Goal: Book appointment/travel/reservation

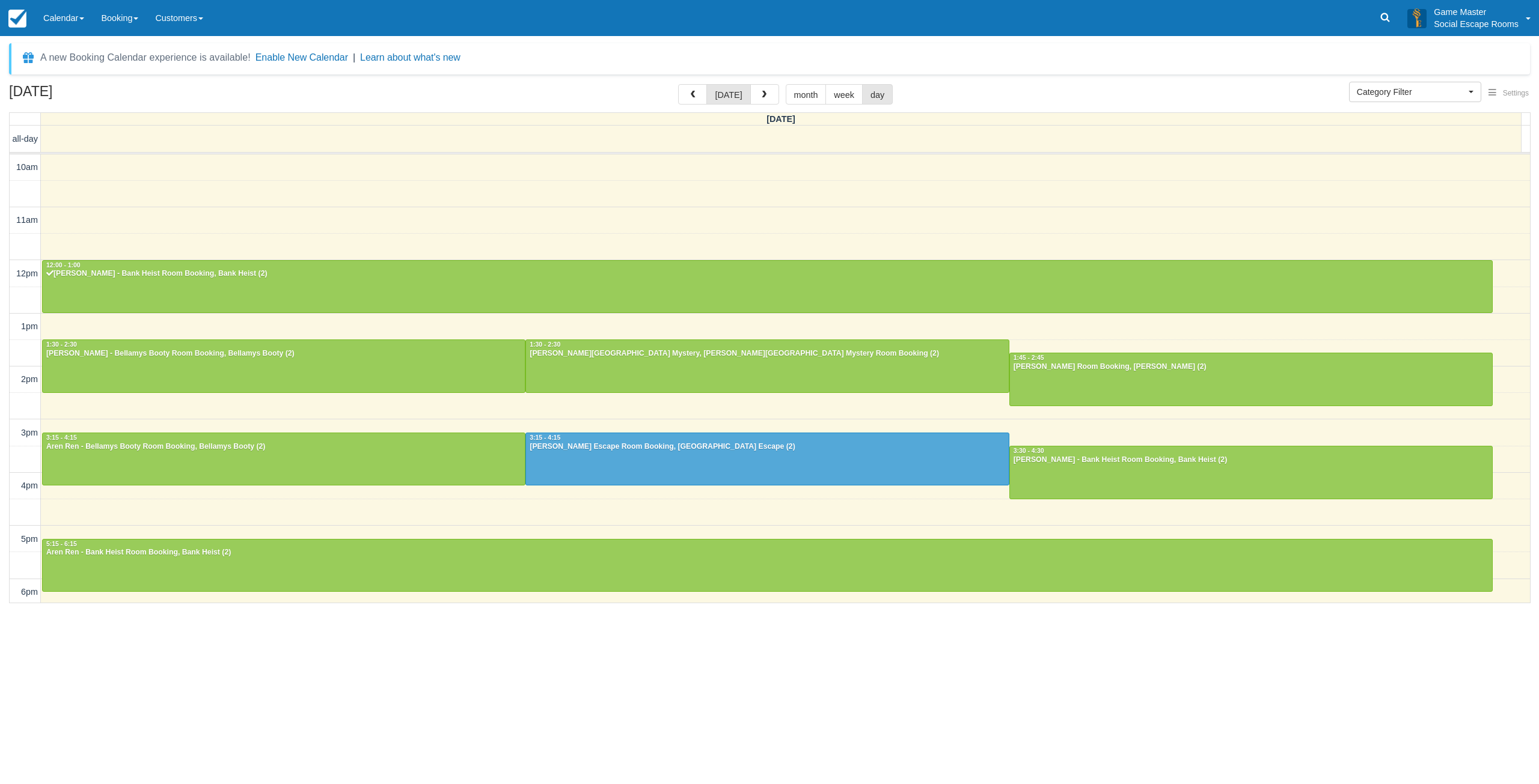
select select
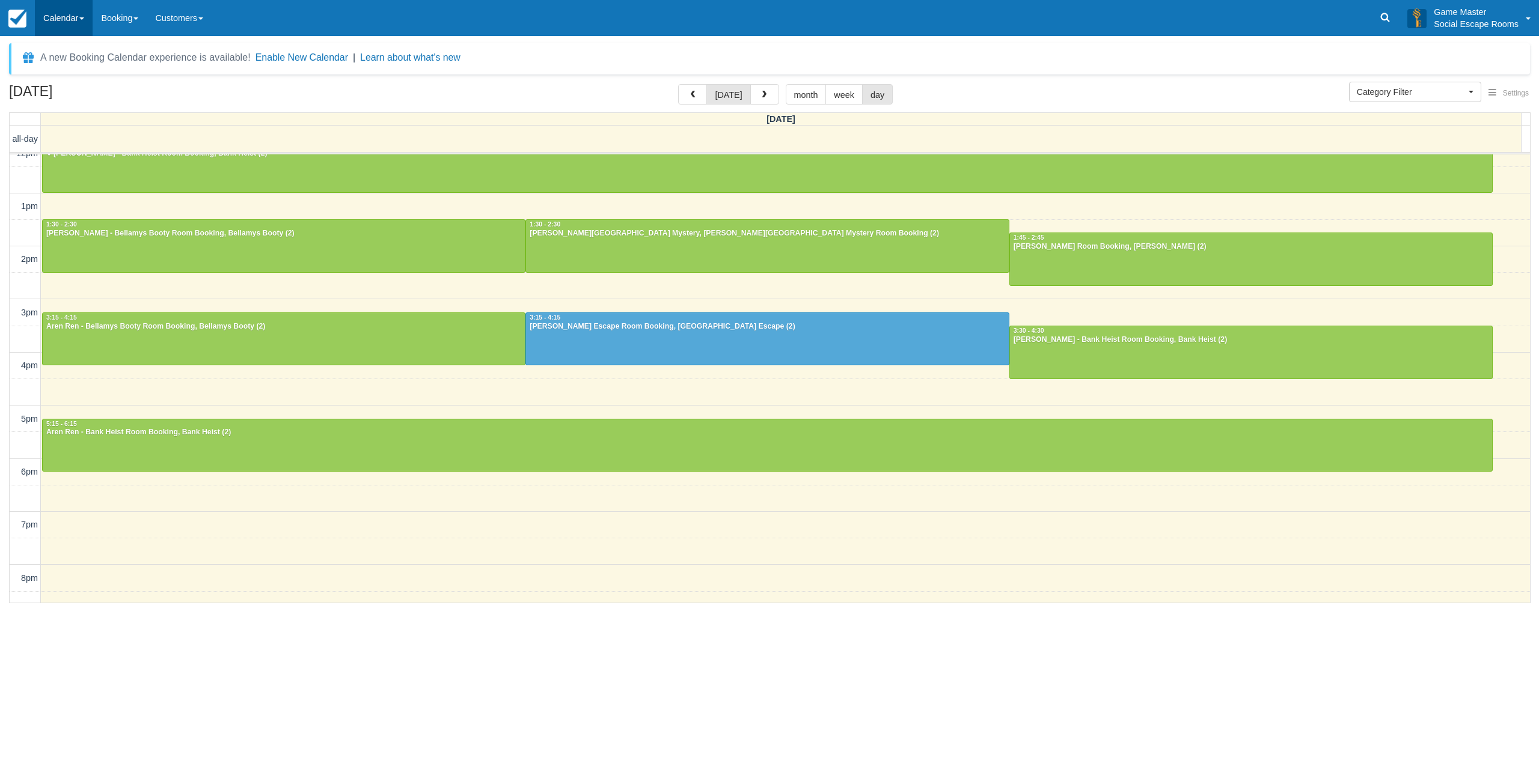
click at [69, 17] on link "Calendar" at bounding box center [63, 18] width 58 height 36
click at [49, 166] on link "Day" at bounding box center [83, 164] width 95 height 26
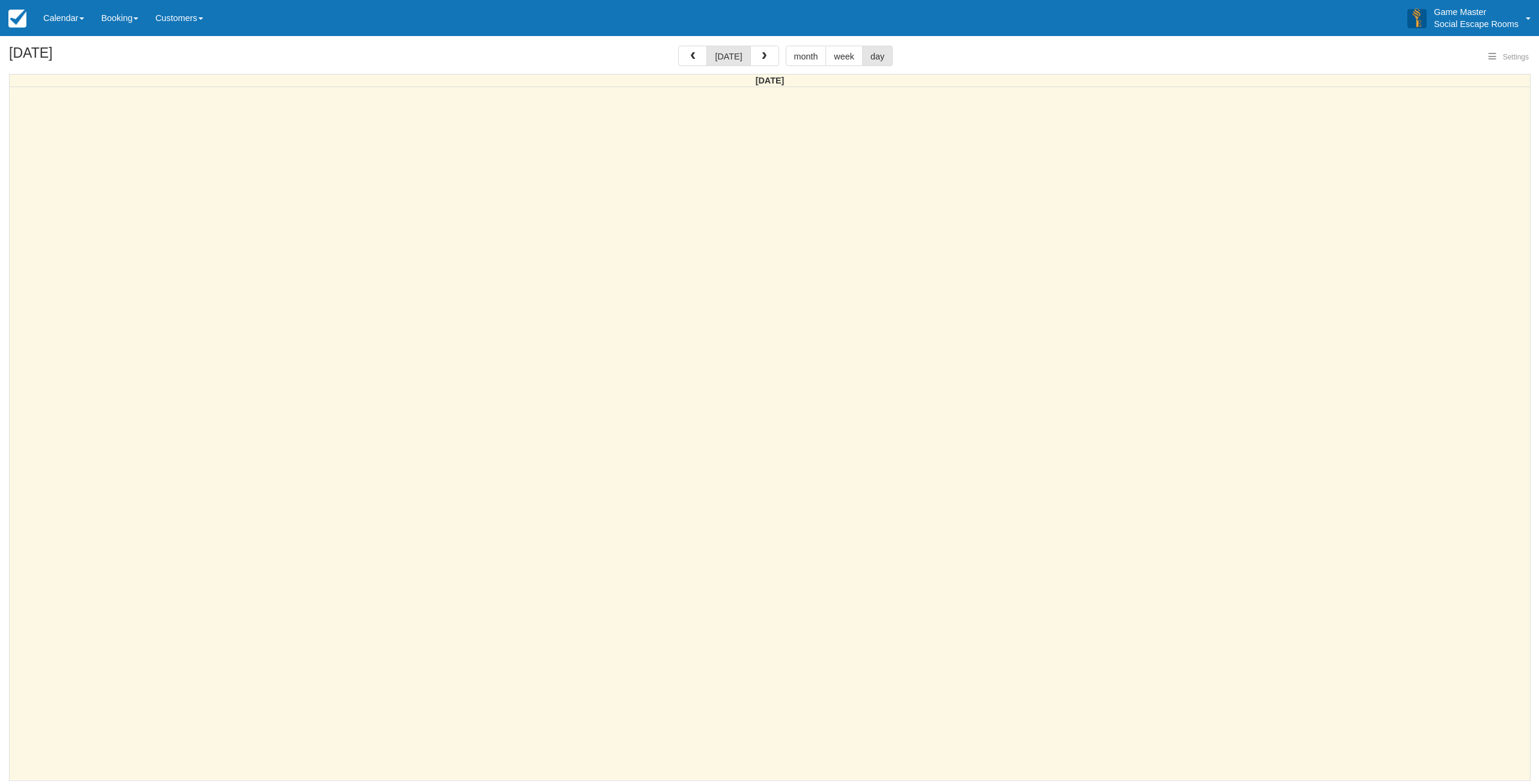
select select
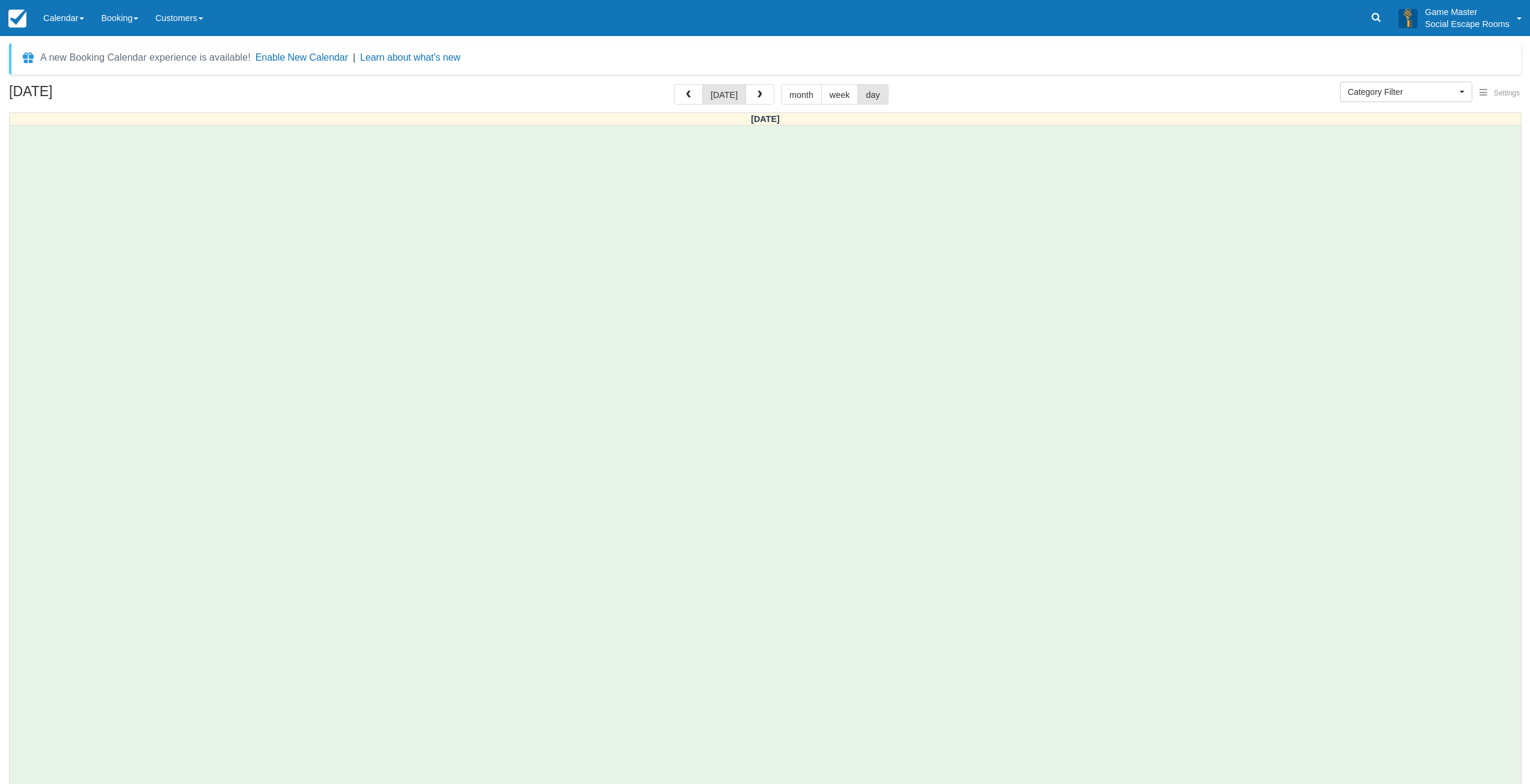
click at [251, 284] on div at bounding box center [766, 472] width 1512 height 693
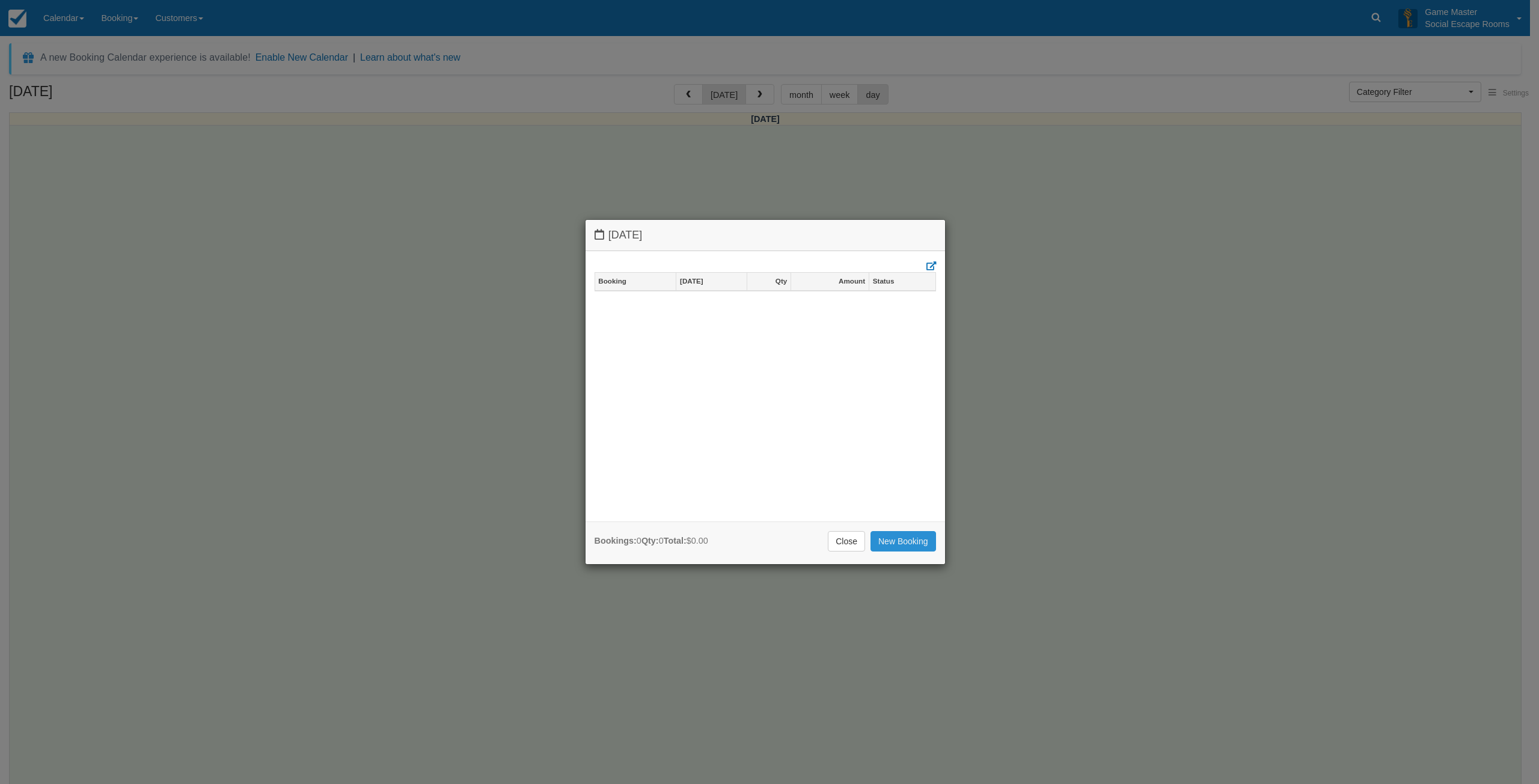
click at [905, 549] on link "New Booking" at bounding box center [903, 541] width 65 height 21
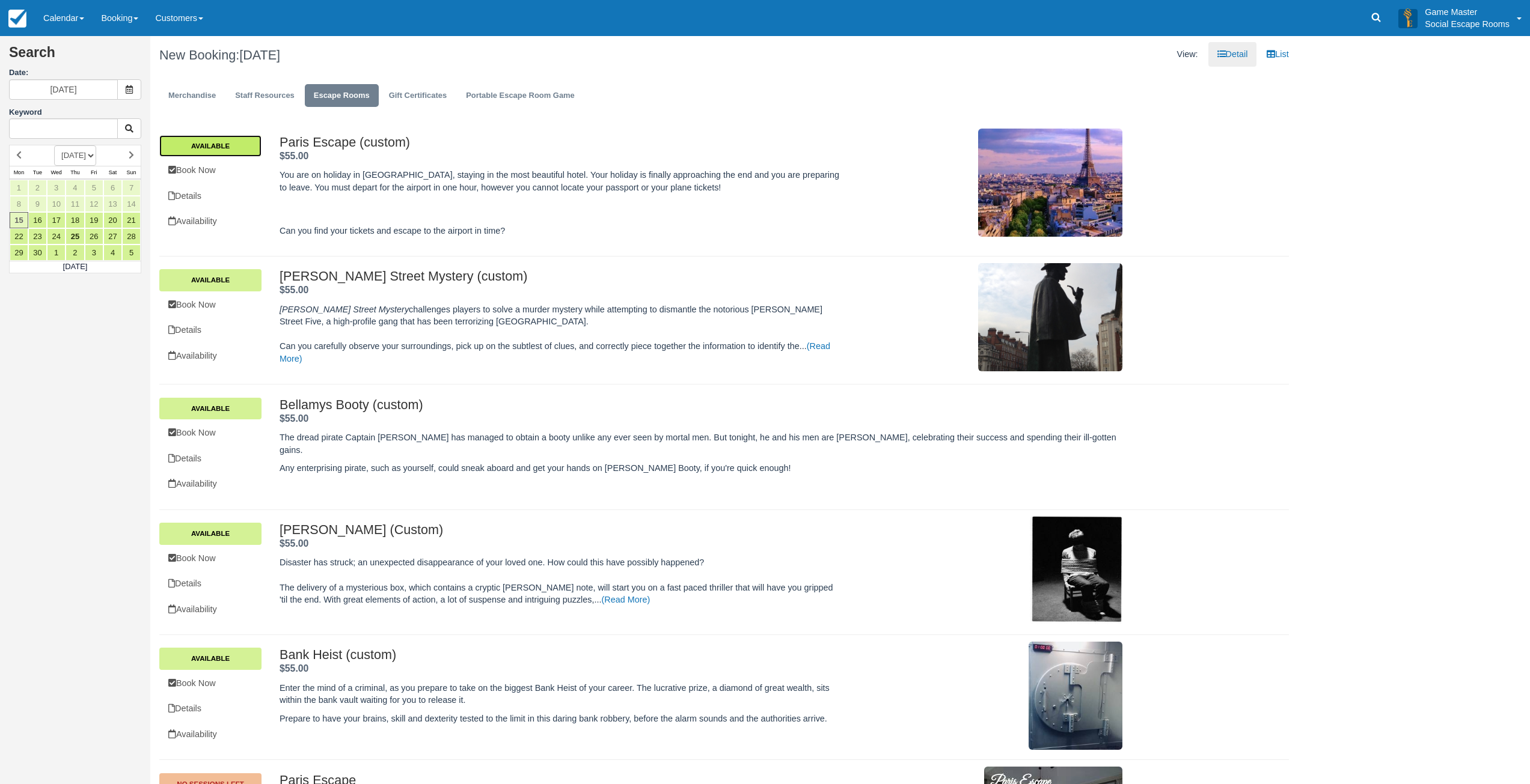
click at [230, 146] on link "Available" at bounding box center [210, 146] width 102 height 21
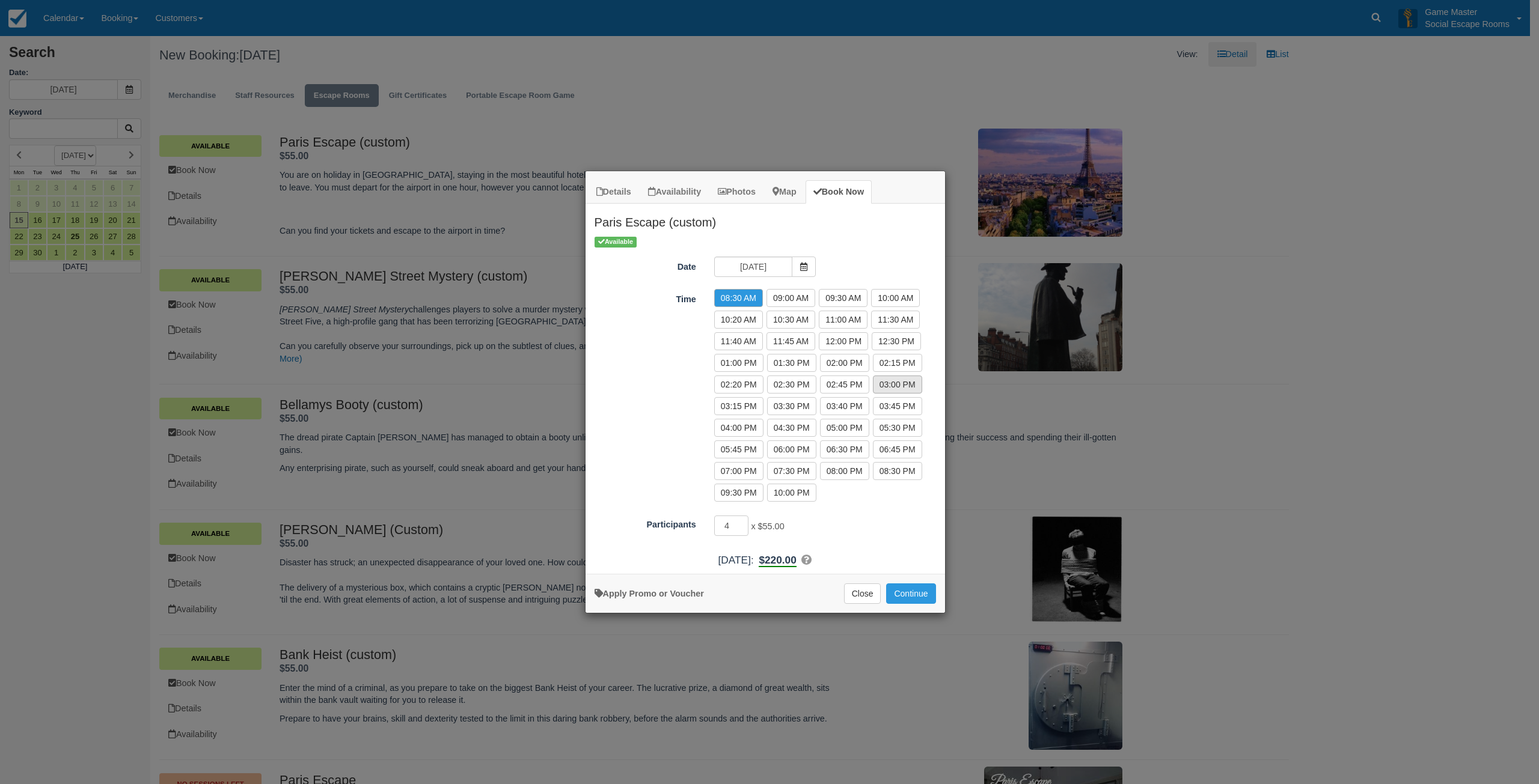
click at [878, 387] on label "03:00 PM" at bounding box center [898, 384] width 49 height 18
radio input "true"
click at [744, 530] on input "3" at bounding box center [731, 525] width 35 height 21
type input "2"
click at [744, 530] on input "2" at bounding box center [731, 525] width 35 height 21
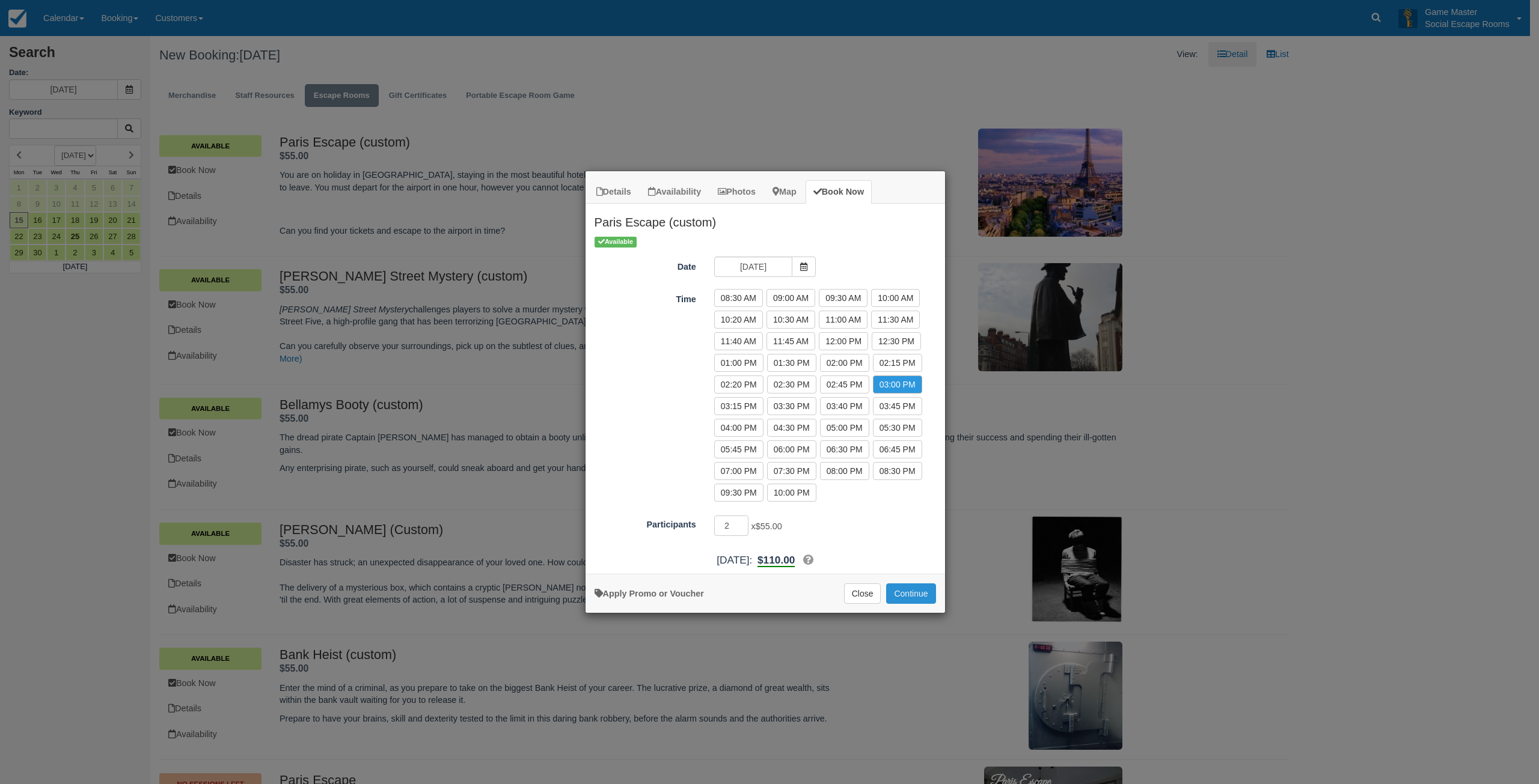
click at [905, 596] on button "Continue" at bounding box center [910, 594] width 49 height 21
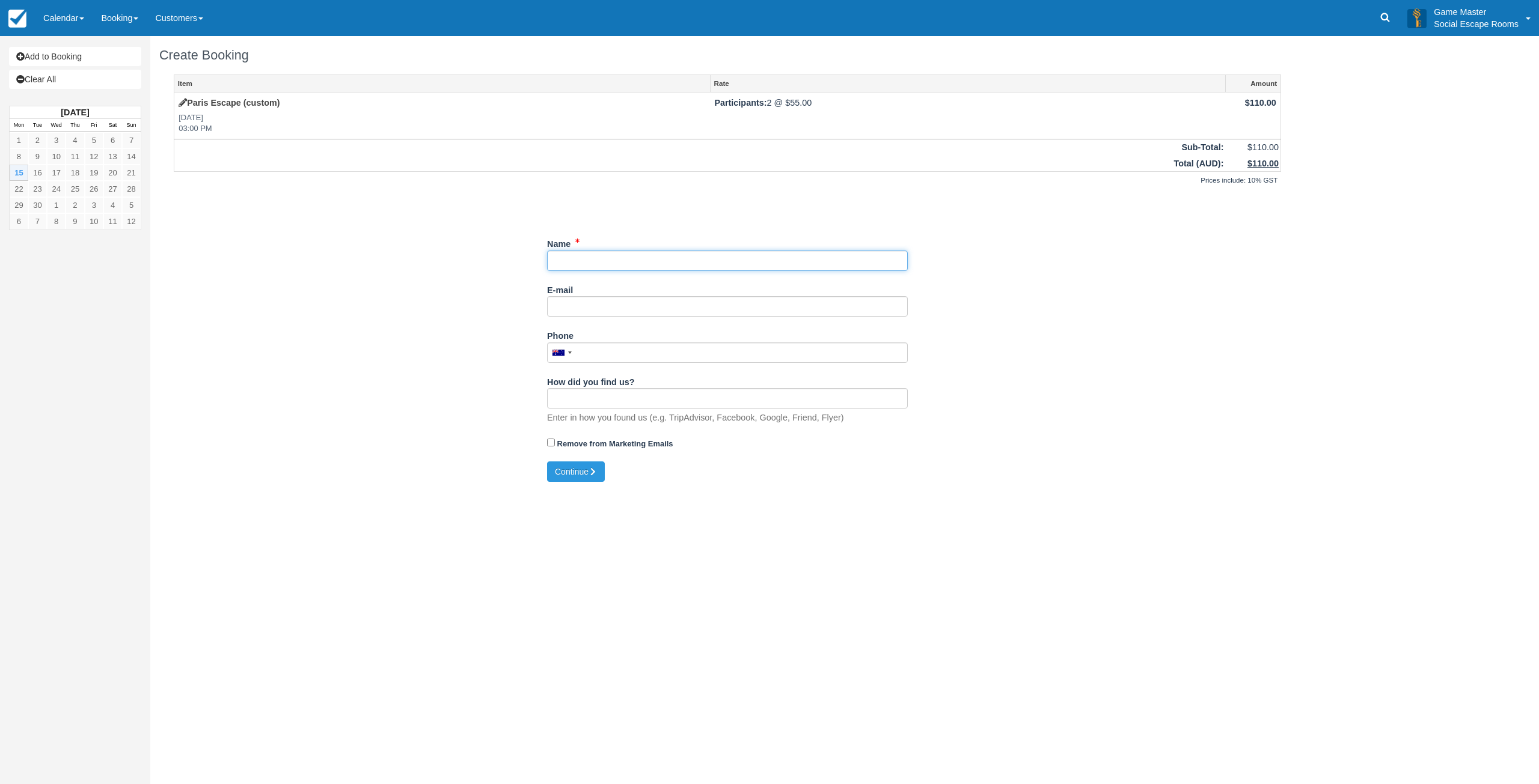
click at [637, 259] on input "Name" at bounding box center [727, 261] width 361 height 21
type input "Maddie"
click at [570, 472] on button "Continue" at bounding box center [575, 471] width 58 height 21
type input "+61432323315"
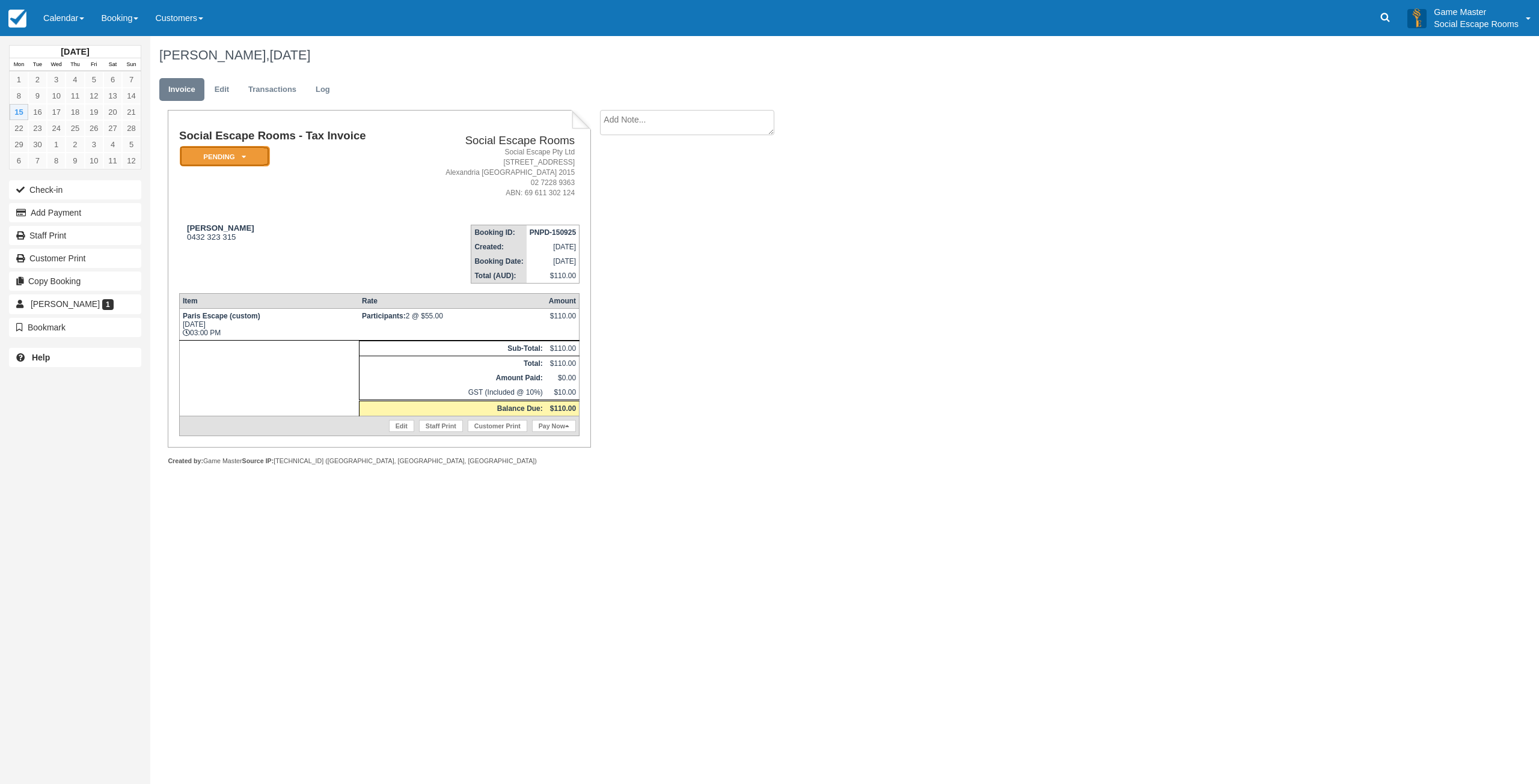
click at [253, 151] on em "Pending" at bounding box center [225, 156] width 90 height 21
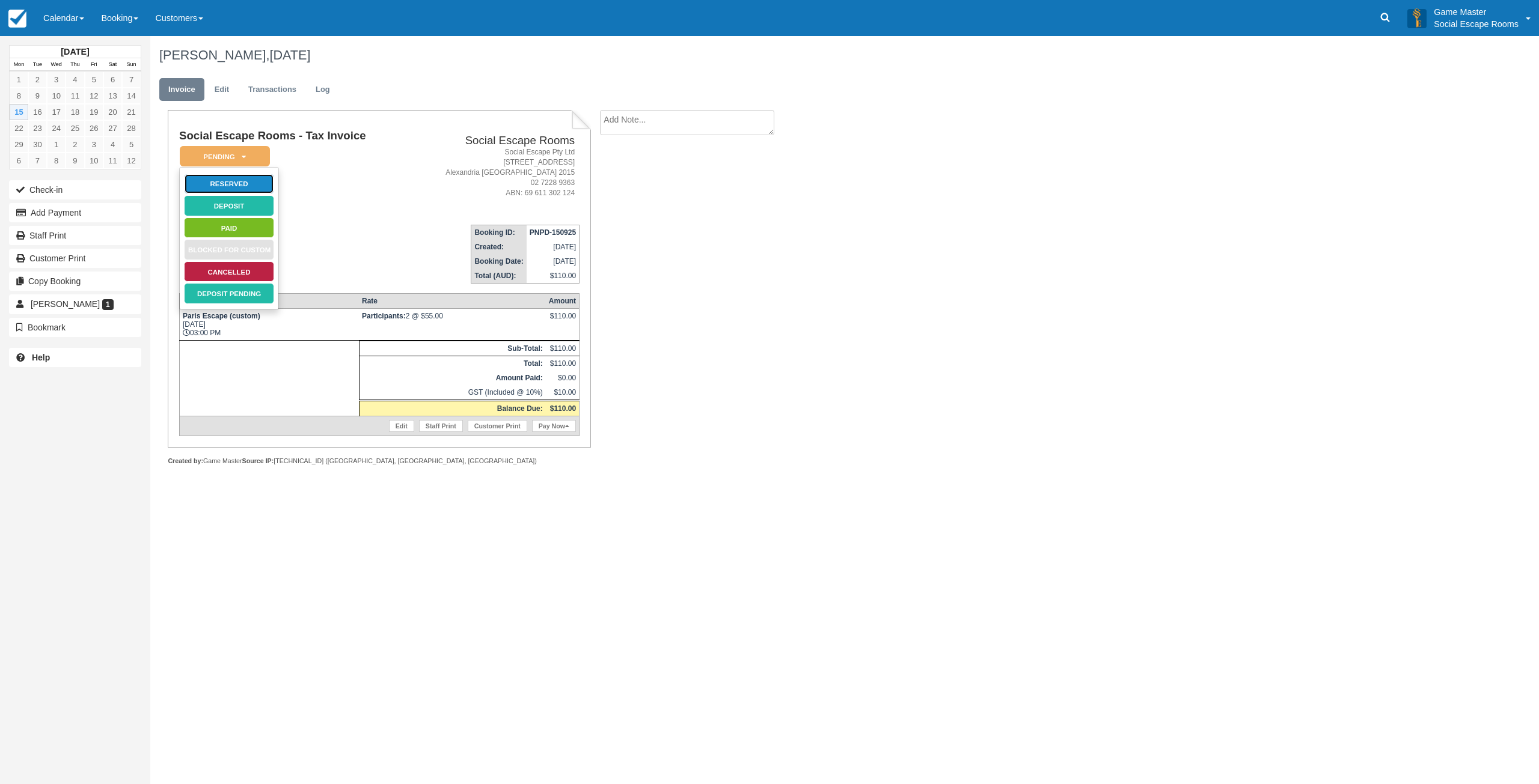
click at [251, 181] on link "Reserved" at bounding box center [229, 184] width 90 height 21
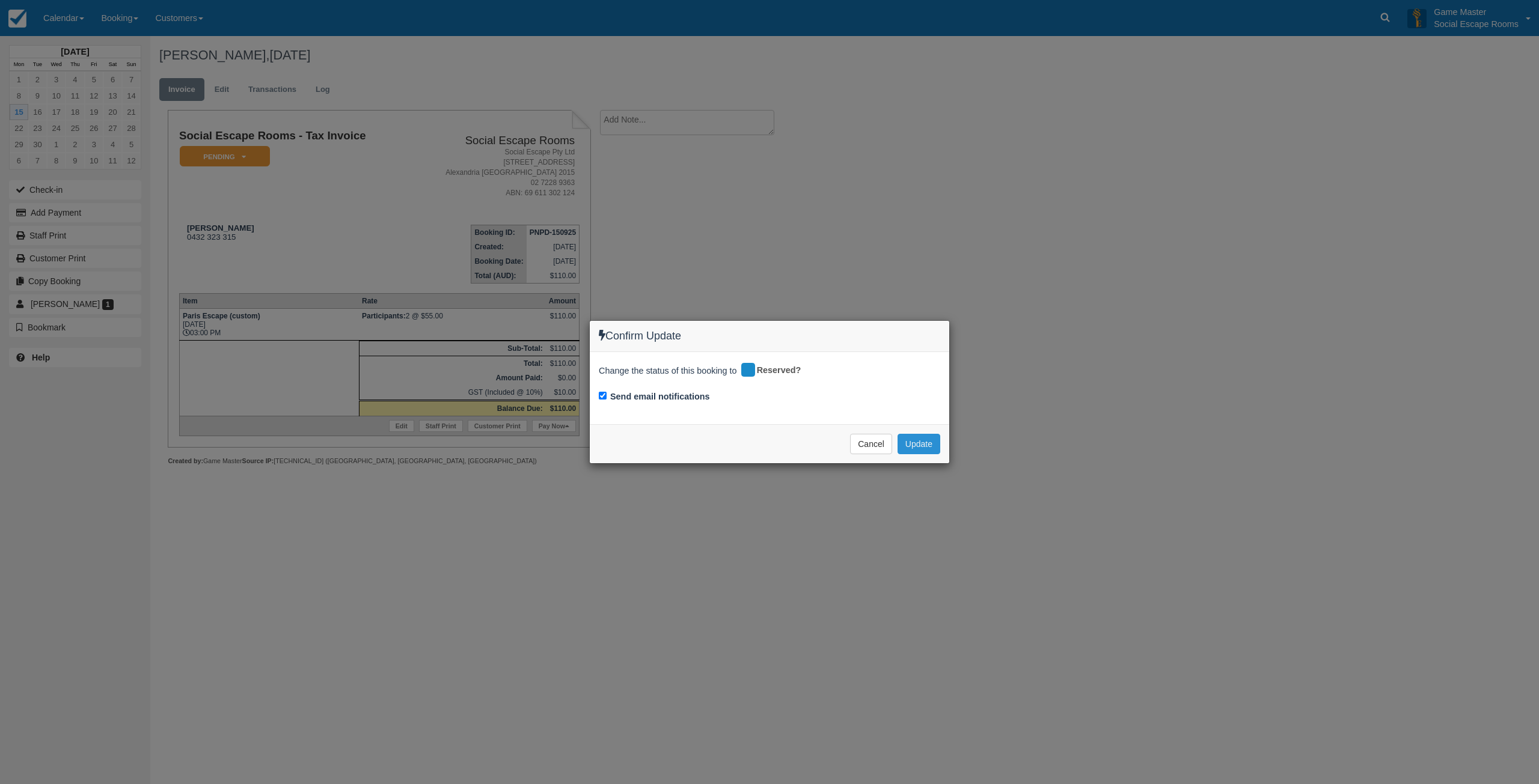
click at [913, 445] on button "Update" at bounding box center [919, 444] width 43 height 21
